Goal: Transaction & Acquisition: Purchase product/service

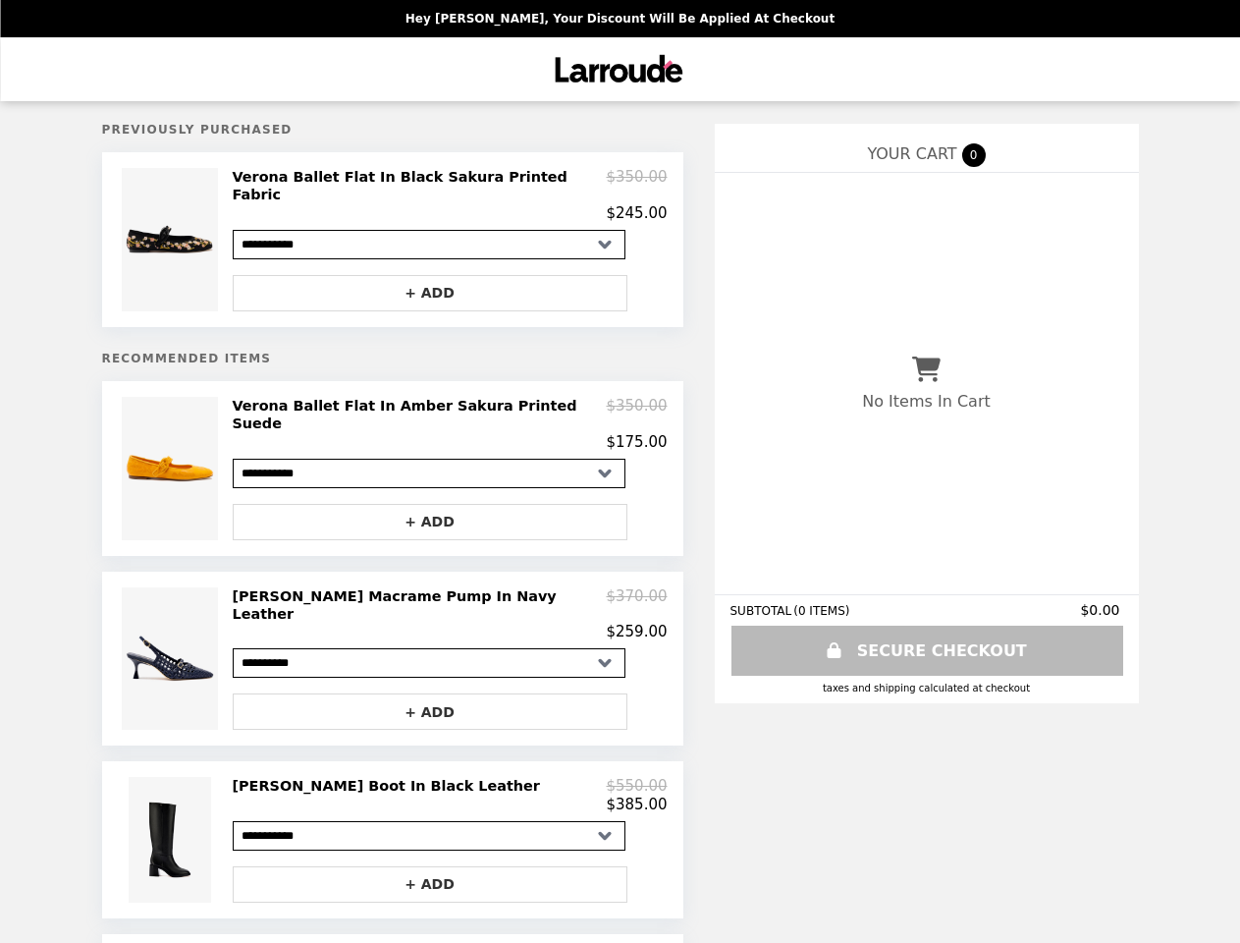
select select "**********"
click at [173, 234] on img at bounding box center [172, 239] width 100 height 143
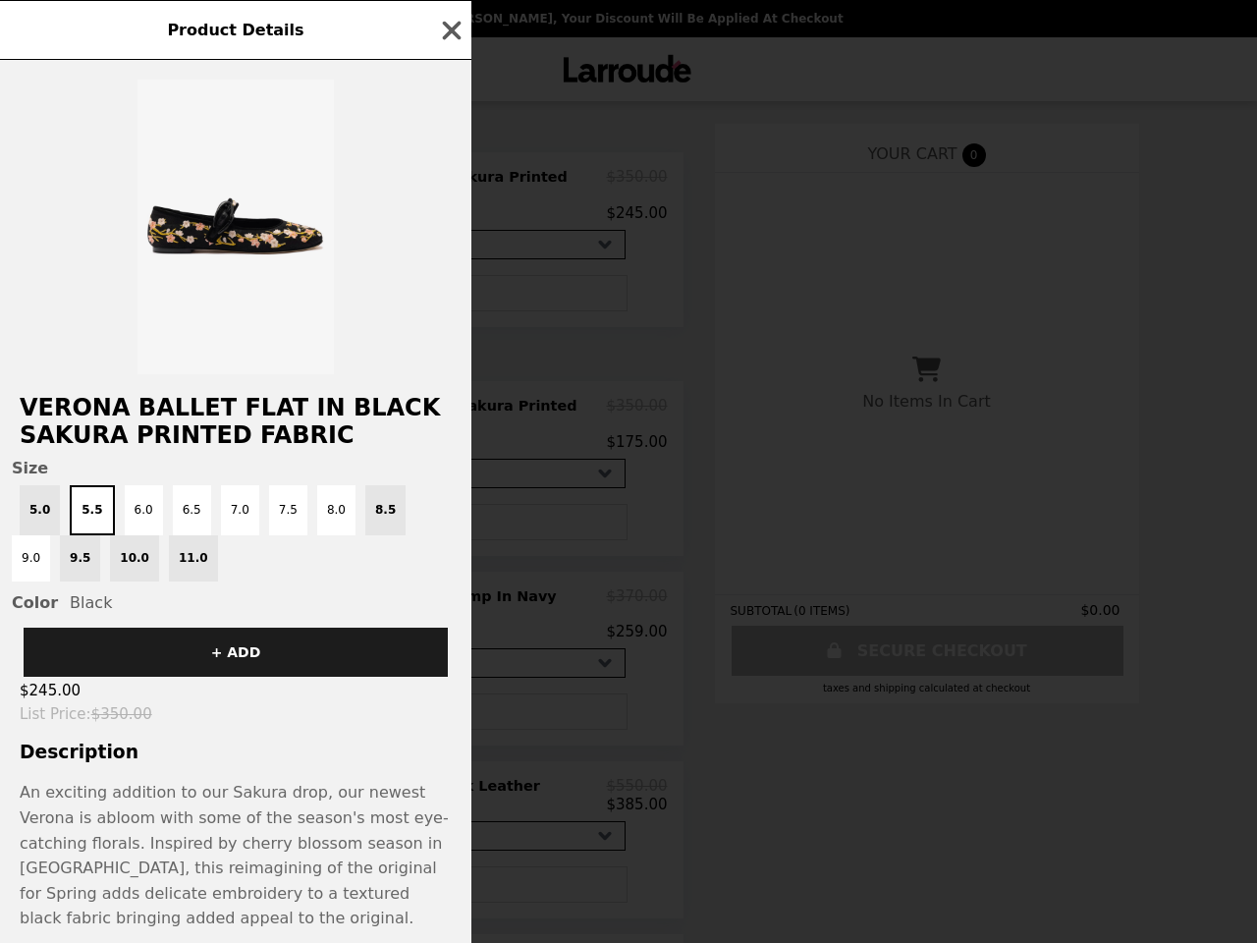
click at [450, 190] on div "Product Details Verona Ballet Flat In Black Sakura Printed Fabric Size 5.0 5.5 …" at bounding box center [628, 471] width 1257 height 943
click at [430, 280] on div at bounding box center [235, 217] width 471 height 314
click at [173, 450] on div "Product Details Verona Ballet Flat In Black Sakura Printed Fabric Size 5.0 5.5 …" at bounding box center [628, 471] width 1257 height 943
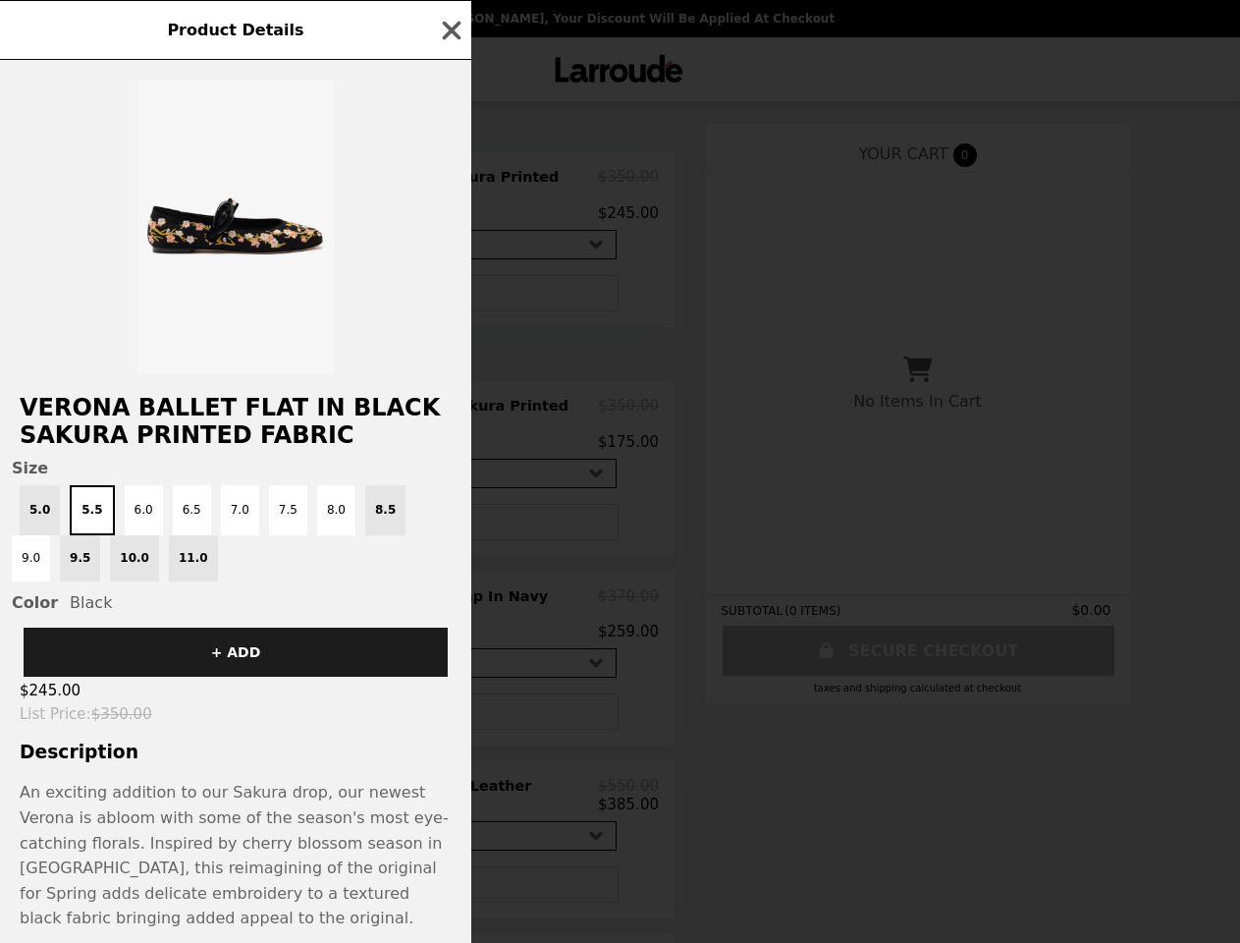
click at [450, 433] on div "$175.00" at bounding box center [441, 442] width 435 height 18
